Goal: Obtain resource: Download file/media

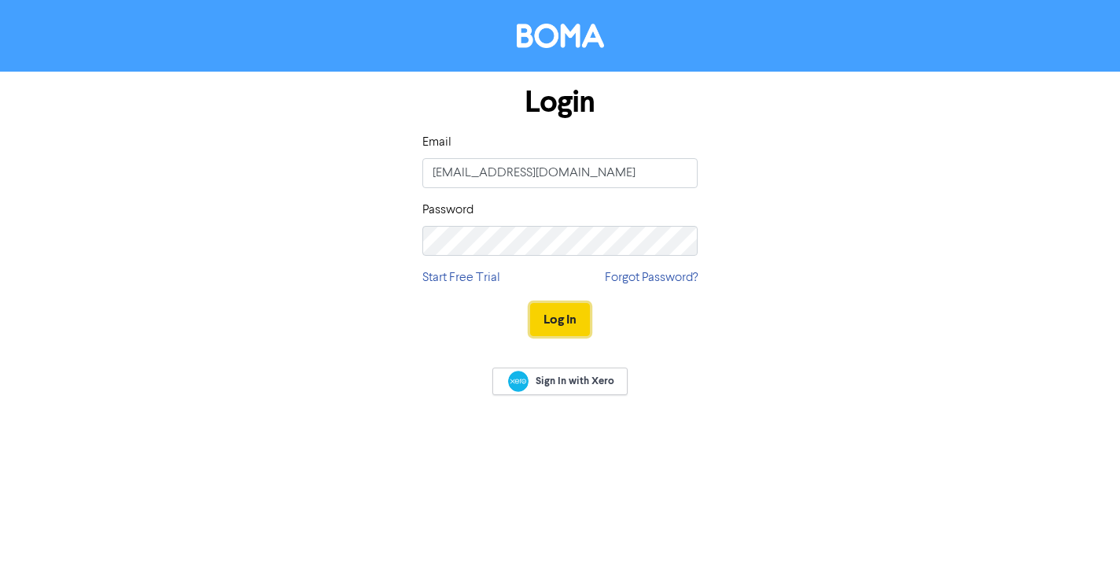
click at [559, 311] on button "Log In" at bounding box center [560, 319] width 60 height 33
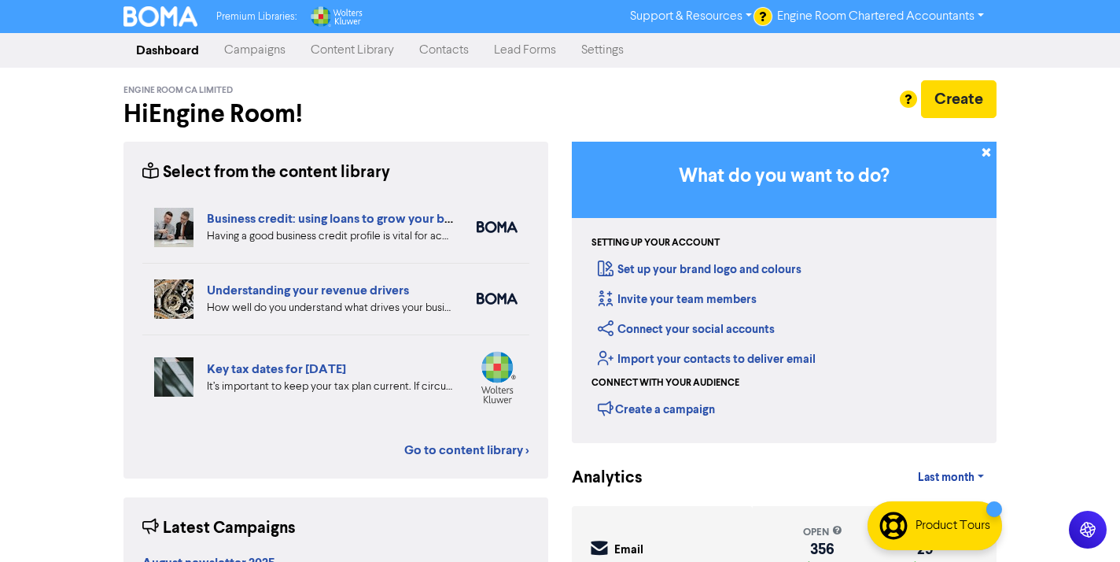
click at [364, 58] on link "Content Library" at bounding box center [352, 50] width 109 height 31
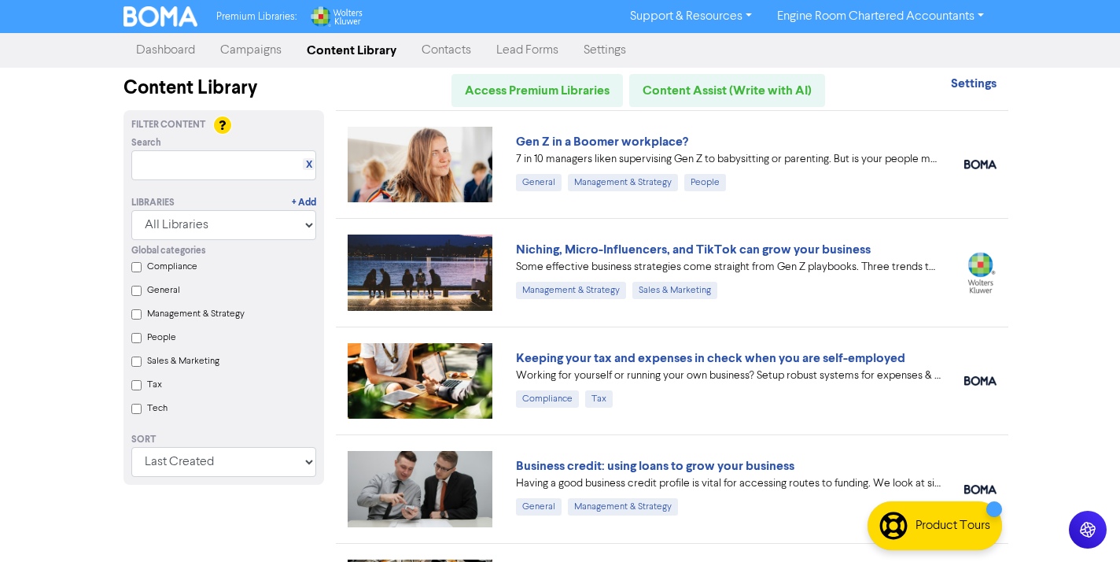
scroll to position [132, 0]
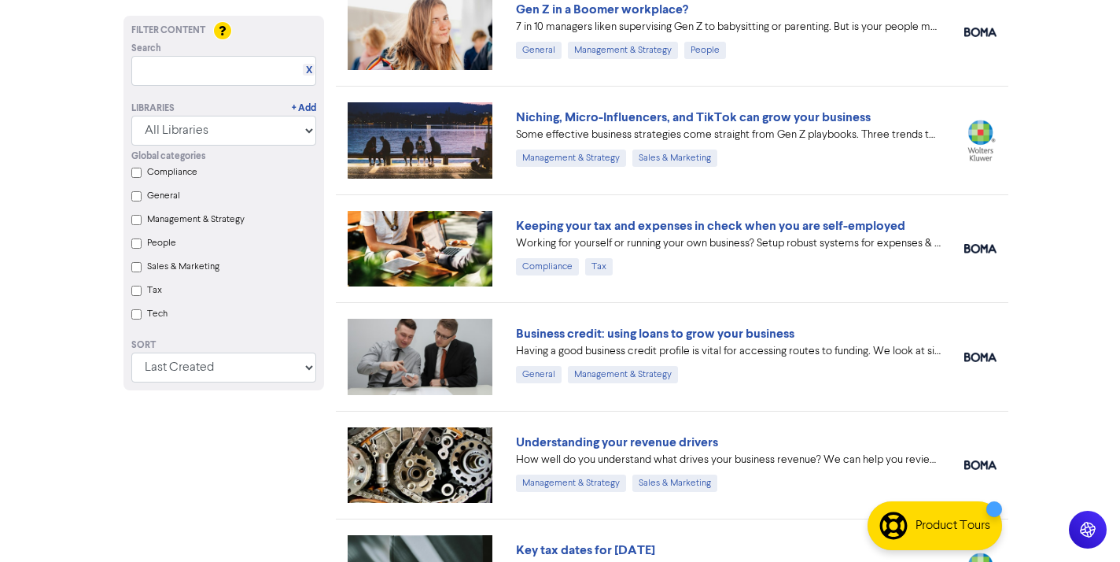
click at [878, 308] on div "Business credit: using loans to grow your business Having a good business credi…" at bounding box center [672, 356] width 673 height 108
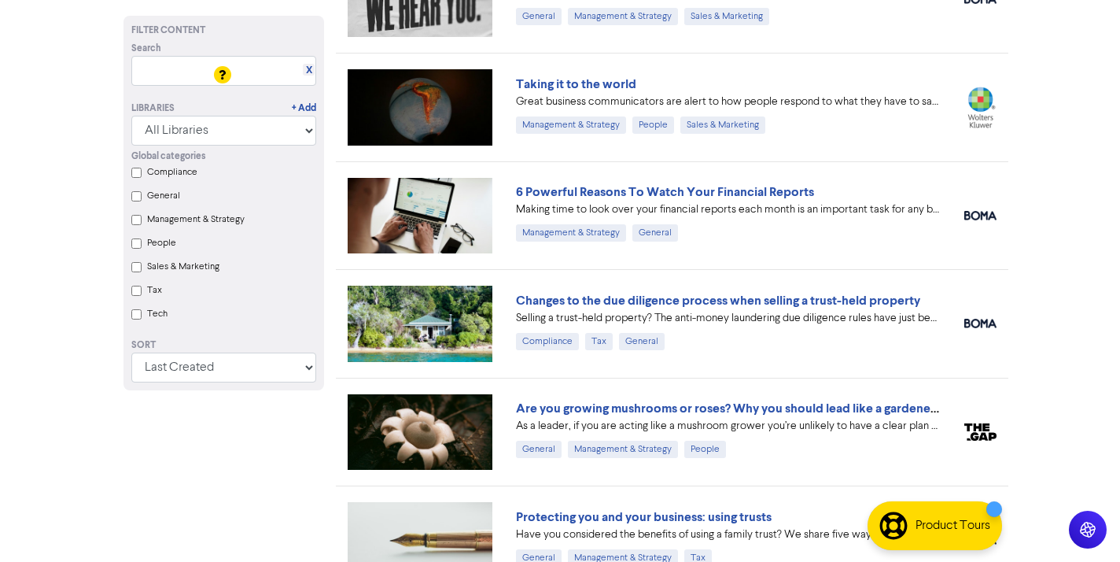
scroll to position [1084, 0]
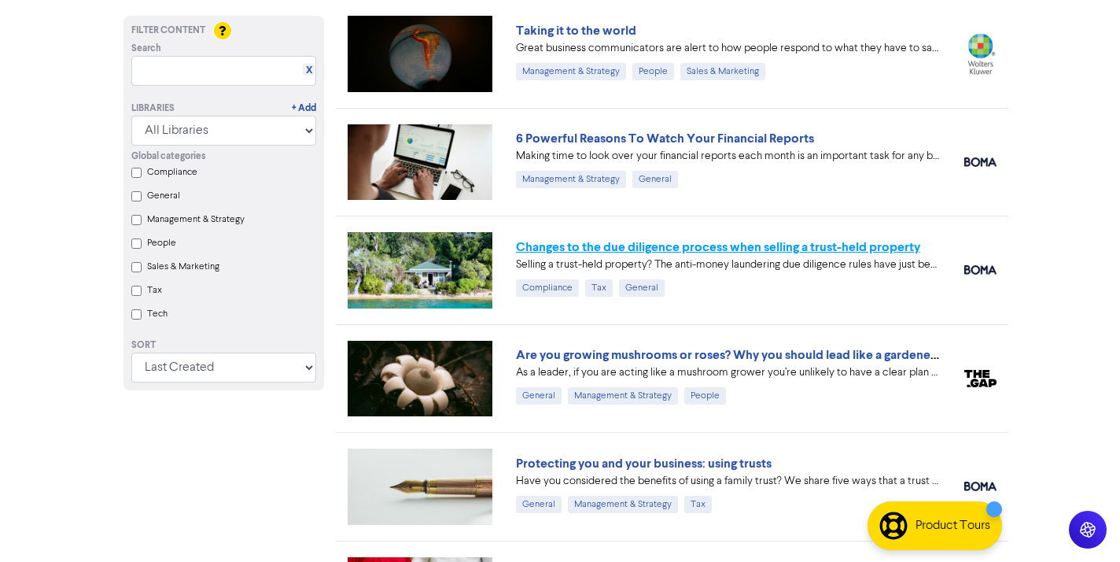
click at [651, 249] on link "Changes to the due diligence process when selling a trust-held property" at bounding box center [718, 247] width 404 height 16
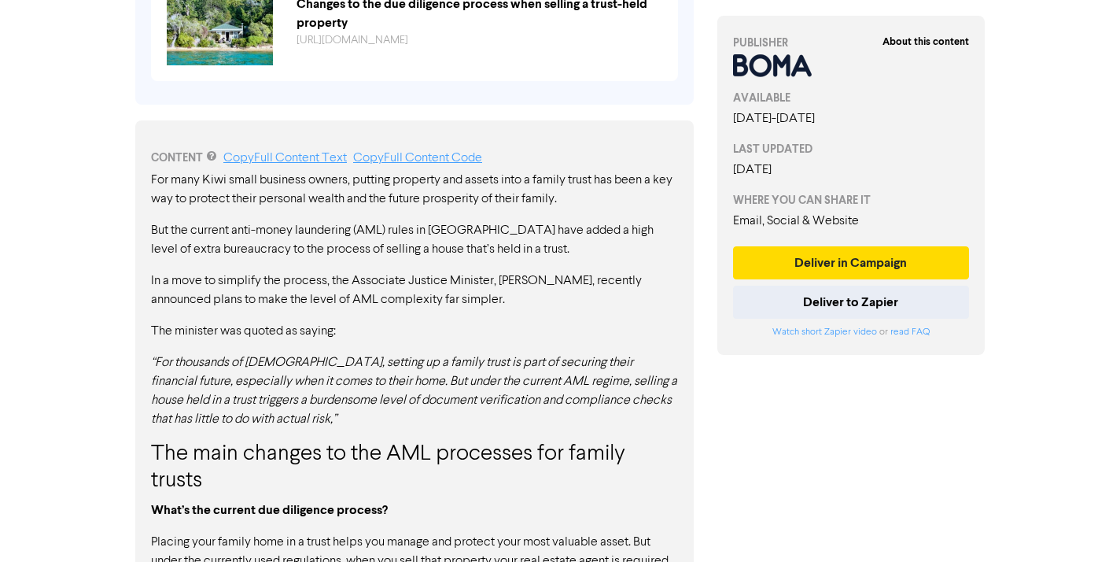
scroll to position [470, 0]
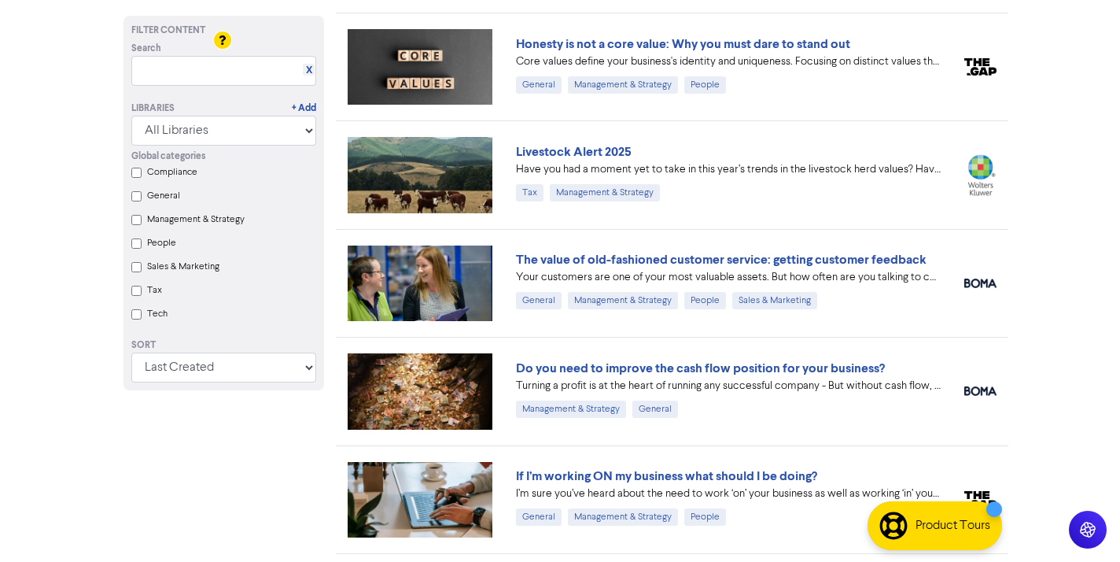
scroll to position [2597, 0]
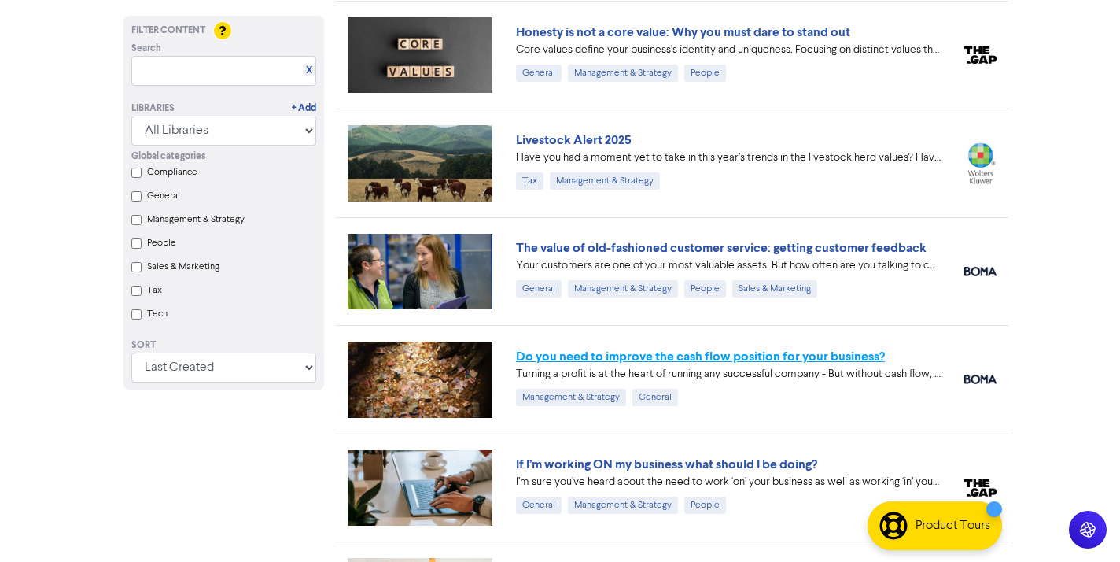
click at [647, 355] on link "Do you need to improve the cash flow position for your business?" at bounding box center [700, 357] width 369 height 16
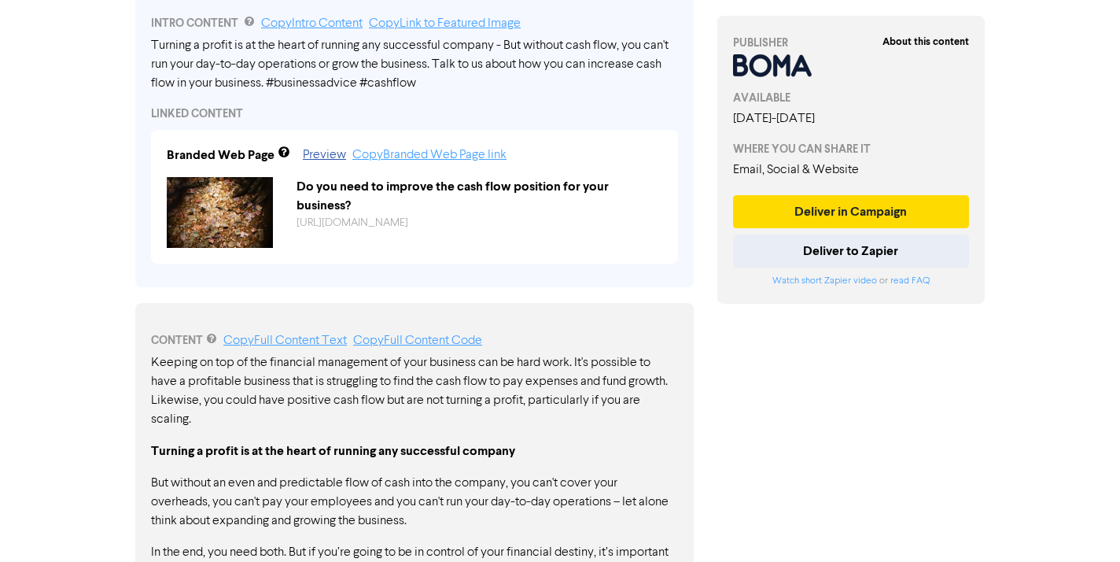
scroll to position [577, 0]
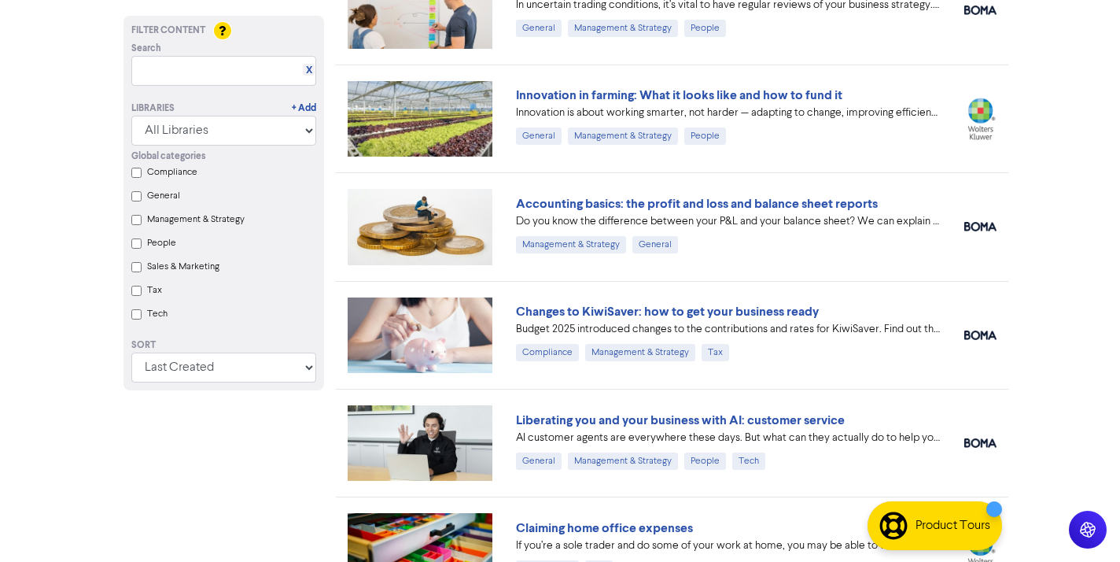
scroll to position [3183, 0]
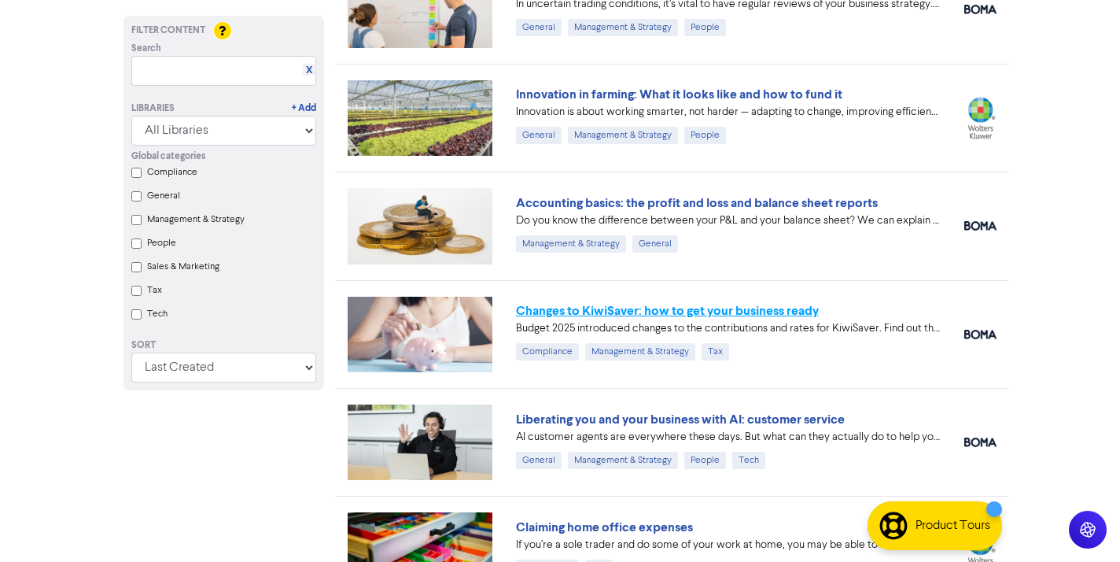
click at [560, 308] on link "Changes to KiwiSaver: how to get your business ready" at bounding box center [667, 311] width 303 height 16
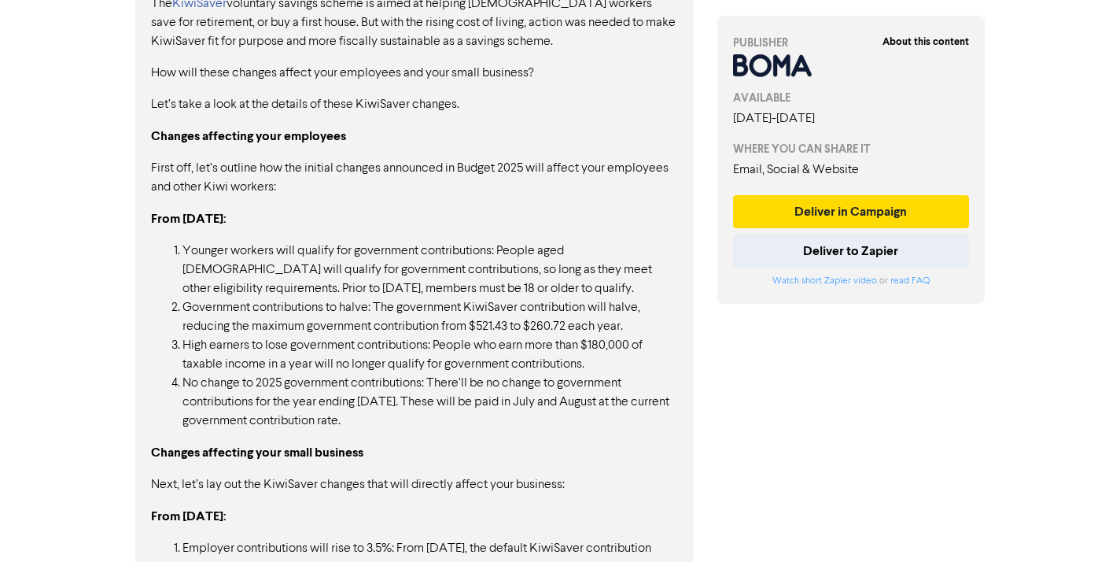
scroll to position [905, 0]
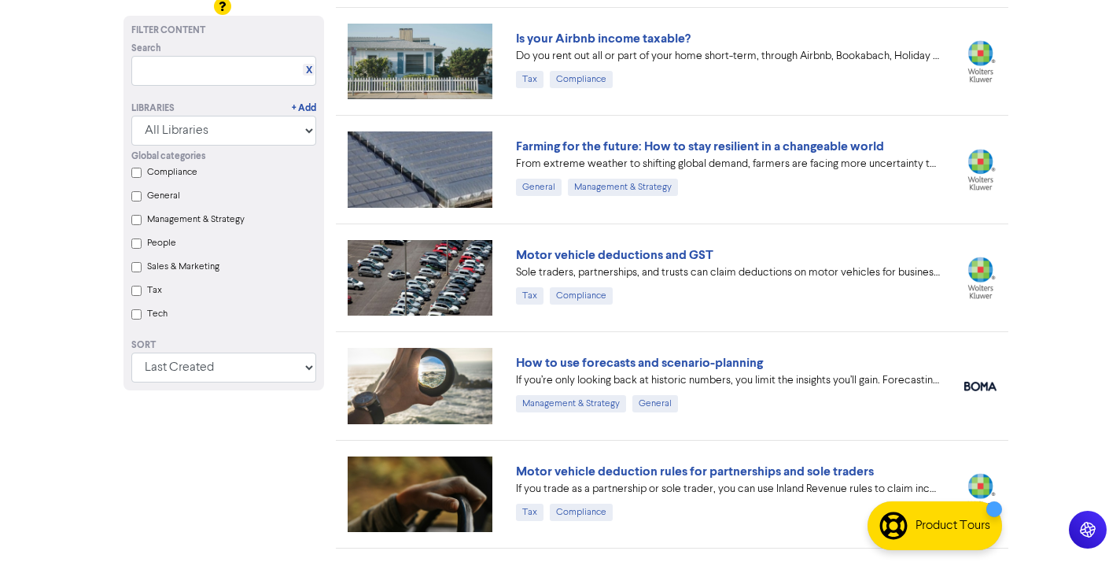
scroll to position [3788, 0]
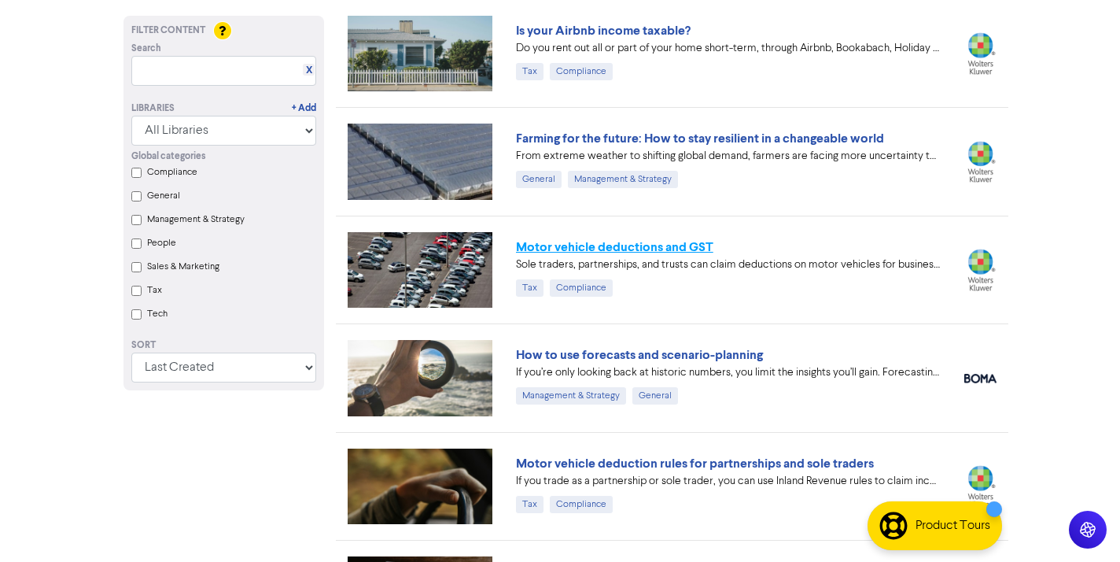
click at [554, 251] on link "Motor vehicle deductions and GST" at bounding box center [614, 247] width 197 height 16
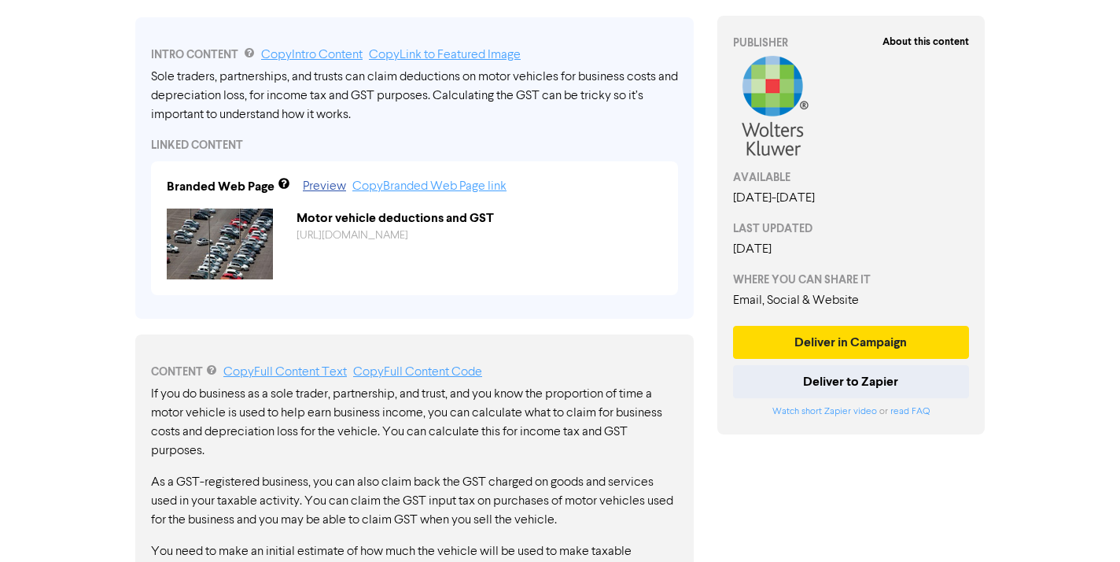
scroll to position [647, 0]
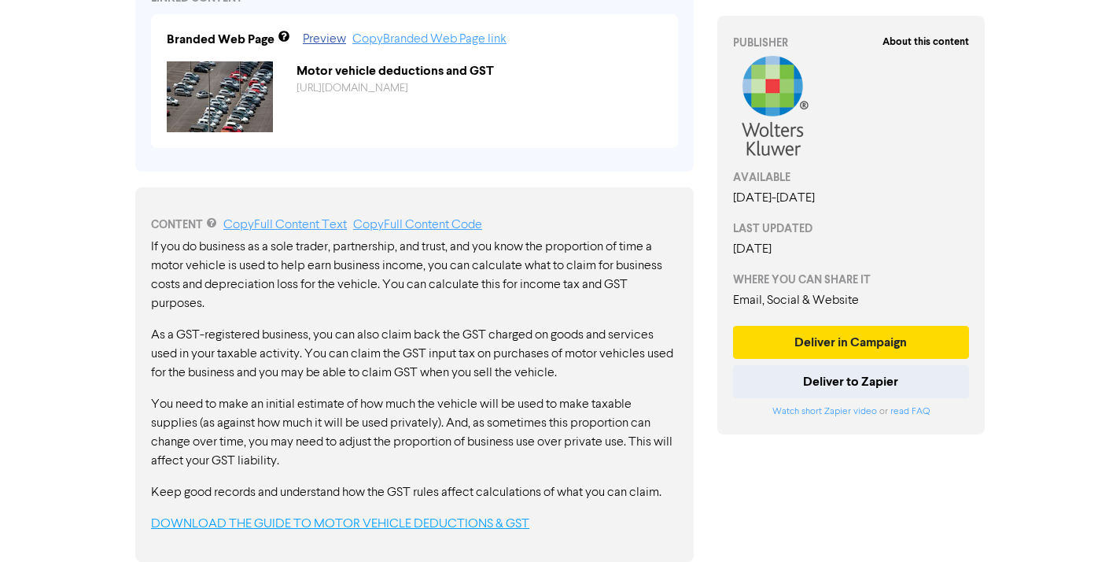
click at [238, 522] on link "DOWNLOAD THE GUIDE TO MOTOR VEHICLE DEDUCTIONS & GST" at bounding box center [340, 524] width 378 height 13
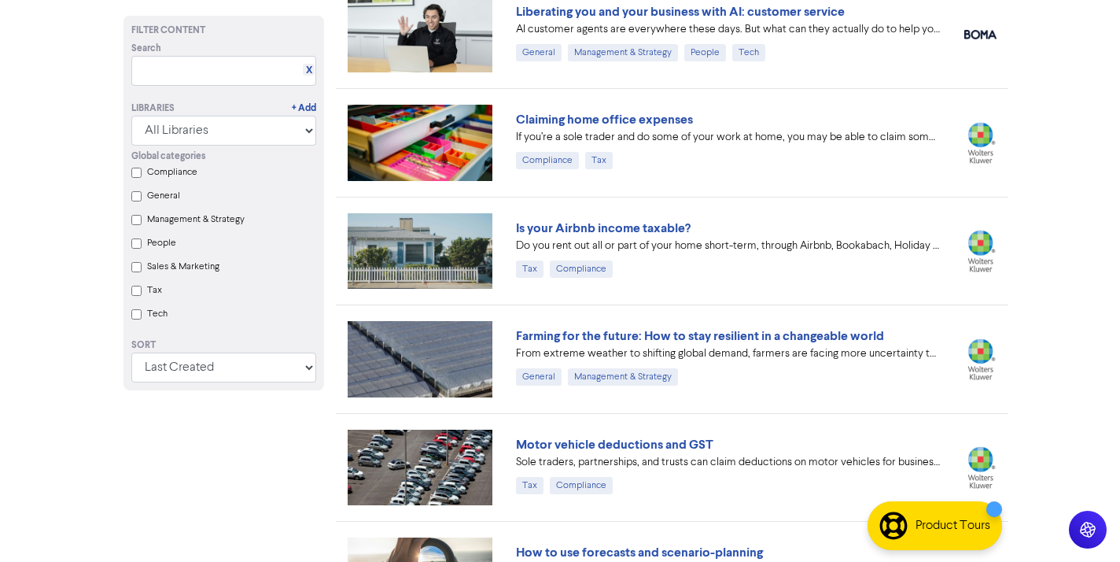
scroll to position [3539, 0]
